Goal: Find specific page/section: Find specific page/section

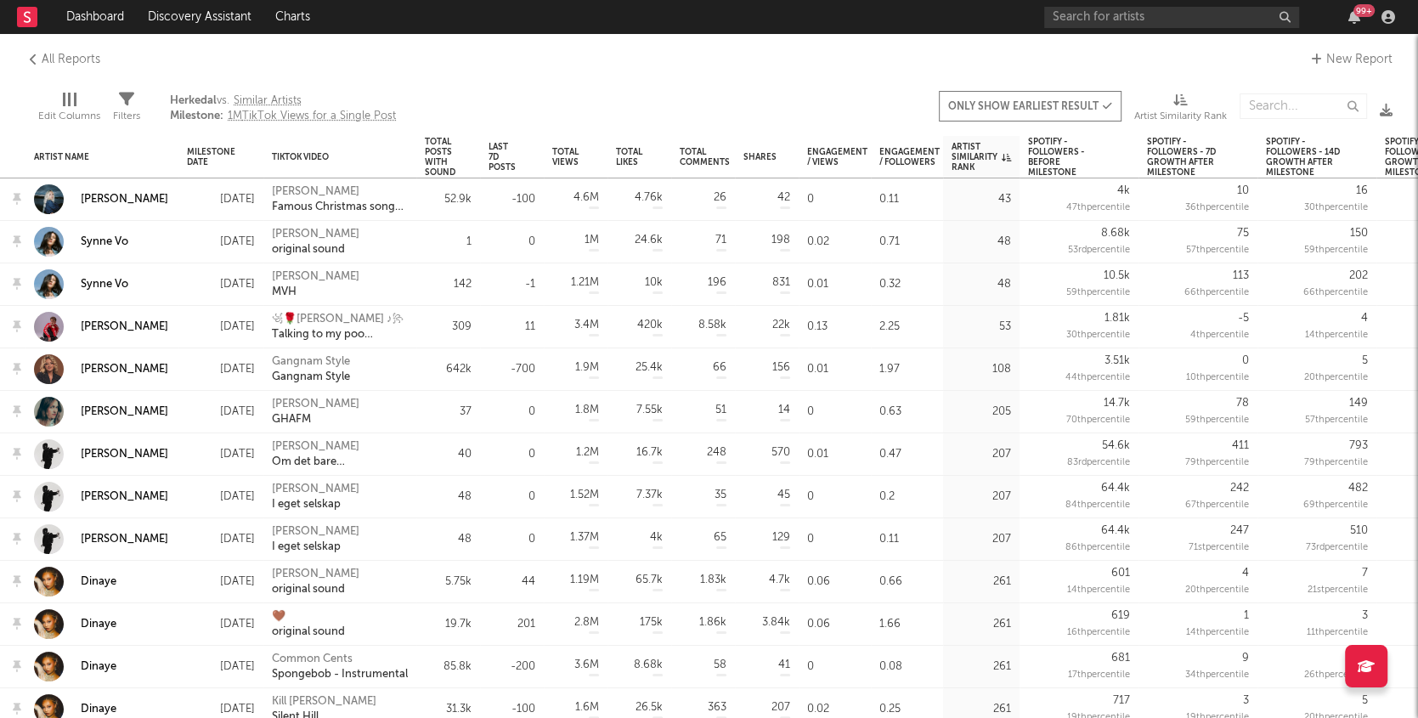
click at [34, 27] on link at bounding box center [27, 17] width 20 height 34
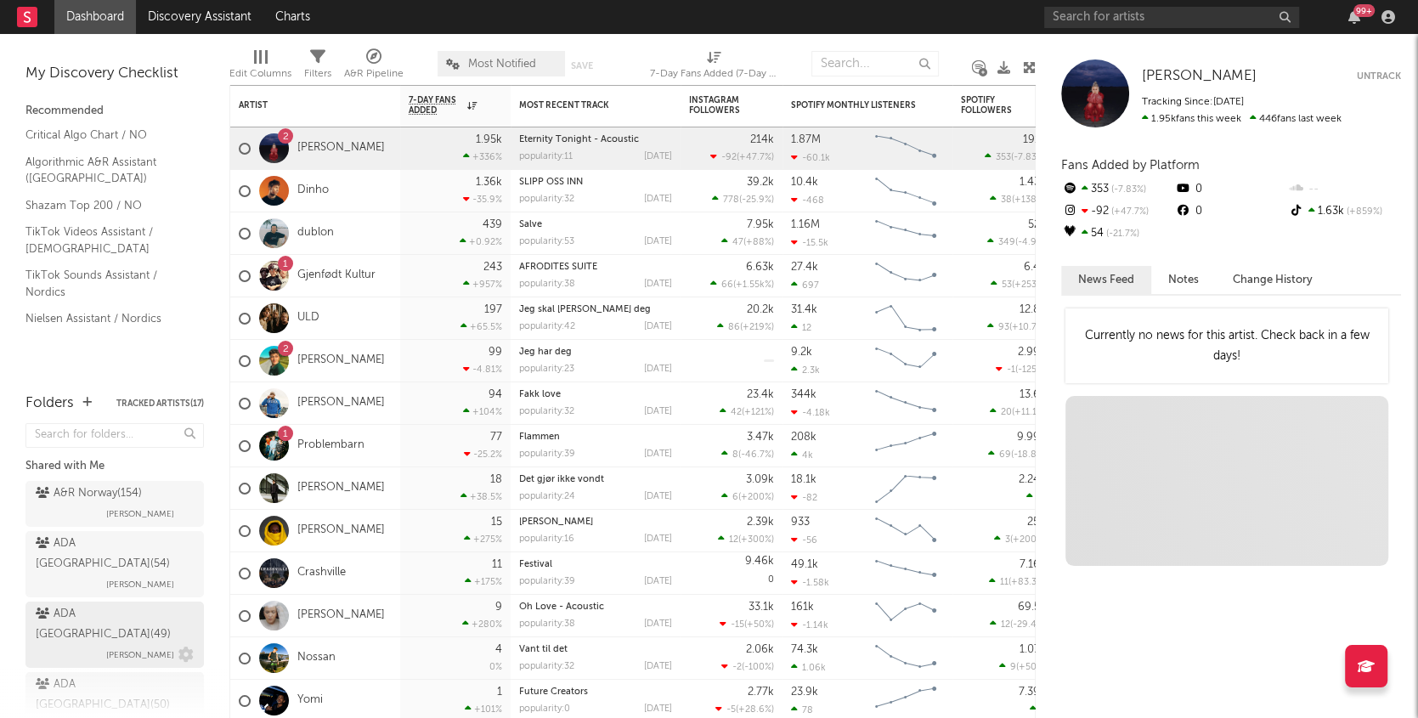
click at [72, 604] on div "ADA Norway ( 49 )" at bounding box center [113, 624] width 154 height 41
